Goal: Information Seeking & Learning: Learn about a topic

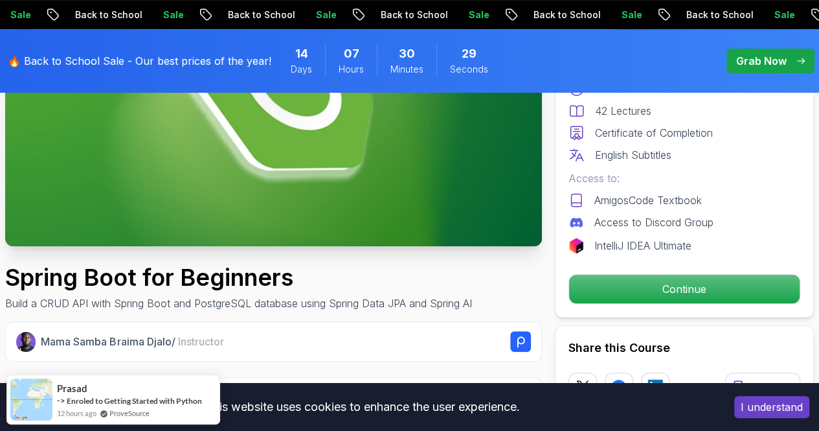
scroll to position [223, 0]
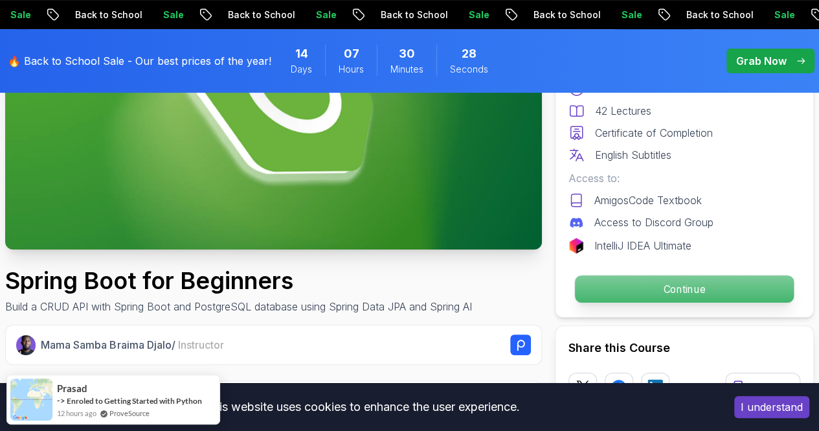
click at [609, 291] on p "Continue" at bounding box center [684, 288] width 219 height 27
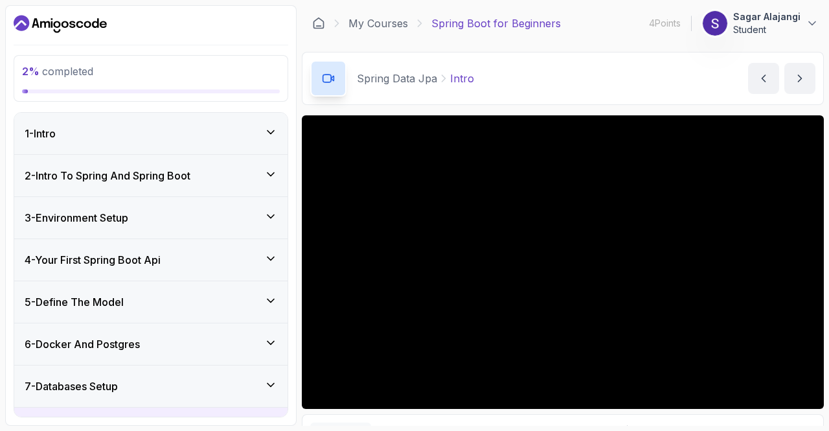
click at [270, 260] on icon at bounding box center [270, 258] width 13 height 13
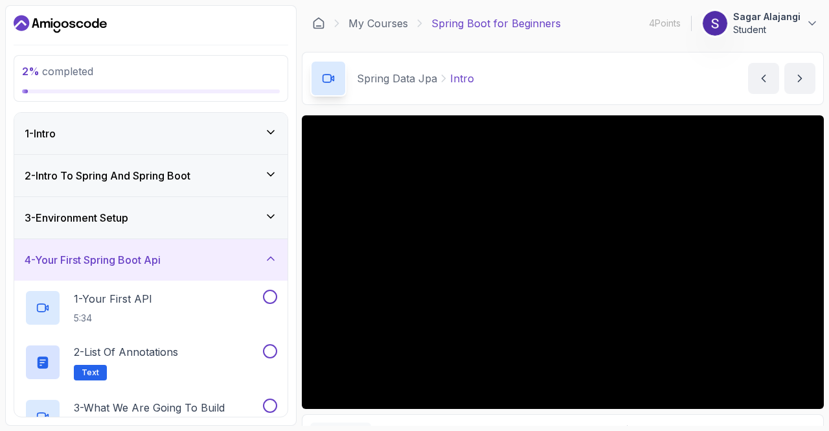
click at [270, 218] on icon at bounding box center [270, 216] width 13 height 13
